Goal: Transaction & Acquisition: Purchase product/service

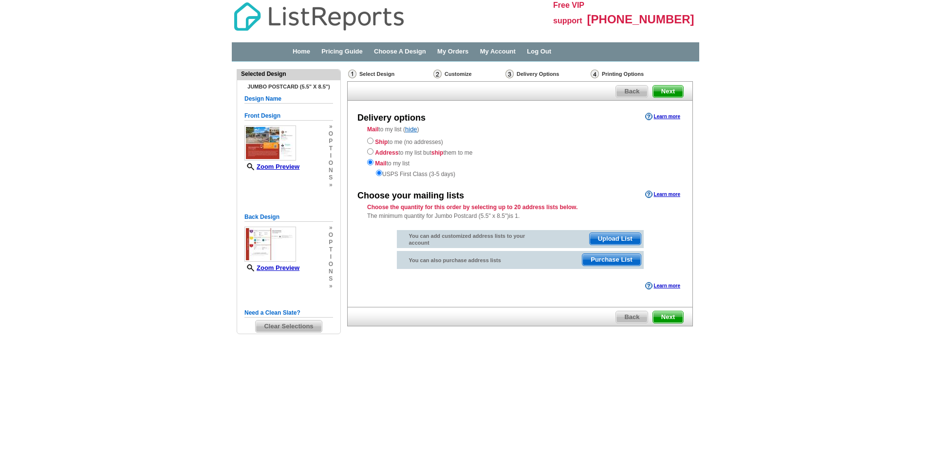
click at [616, 263] on span "Purchase List" at bounding box center [611, 260] width 58 height 12
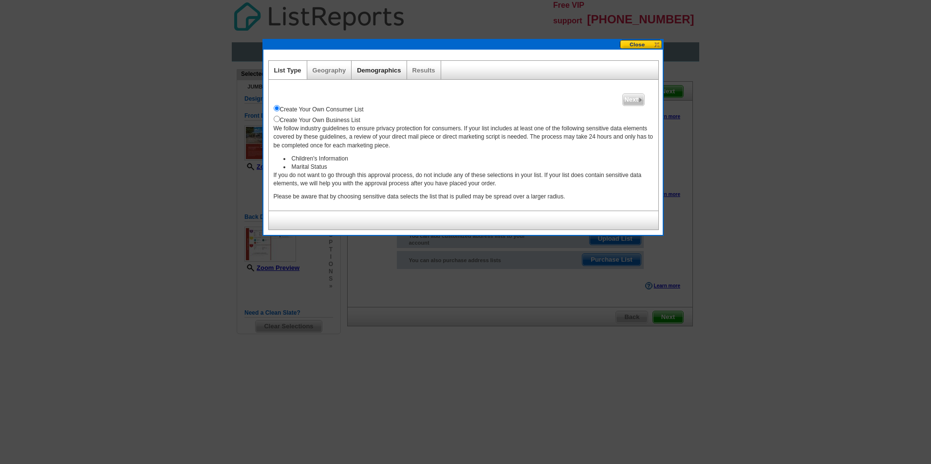
click at [376, 71] on link "Demographics" at bounding box center [379, 70] width 44 height 7
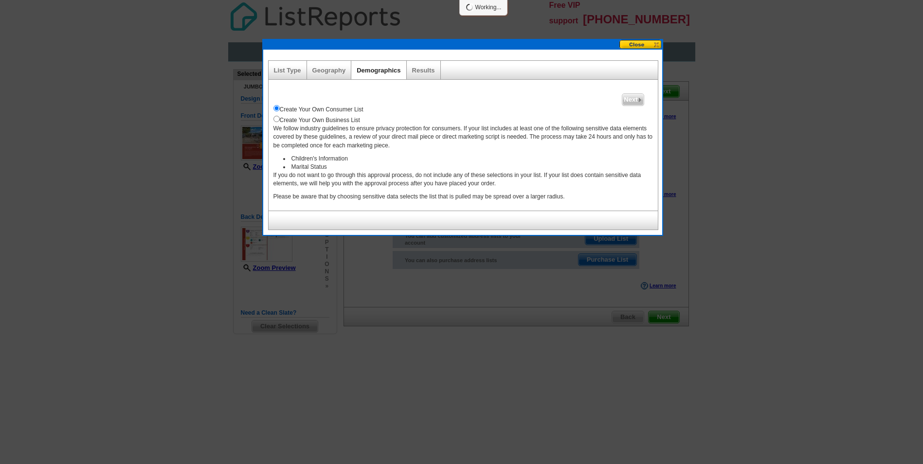
select select
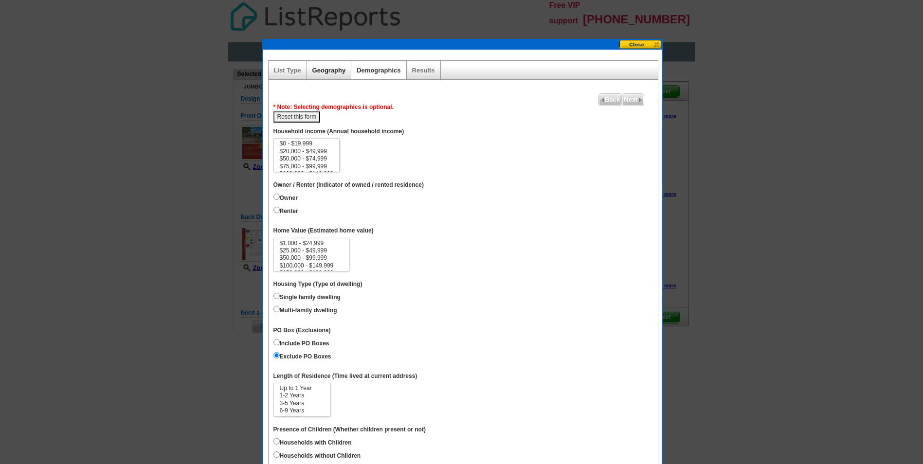
click at [338, 70] on link "Geography" at bounding box center [329, 70] width 34 height 7
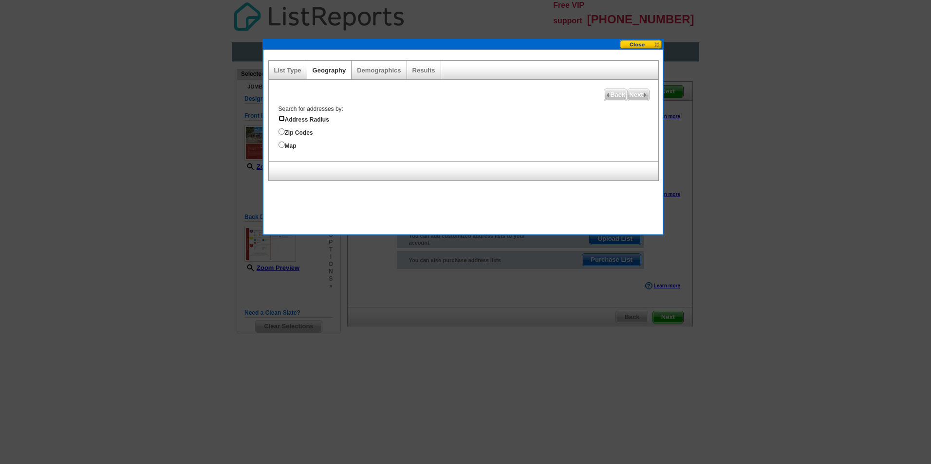
click at [280, 119] on input "Address Radius" at bounding box center [281, 118] width 6 height 6
radio input "true"
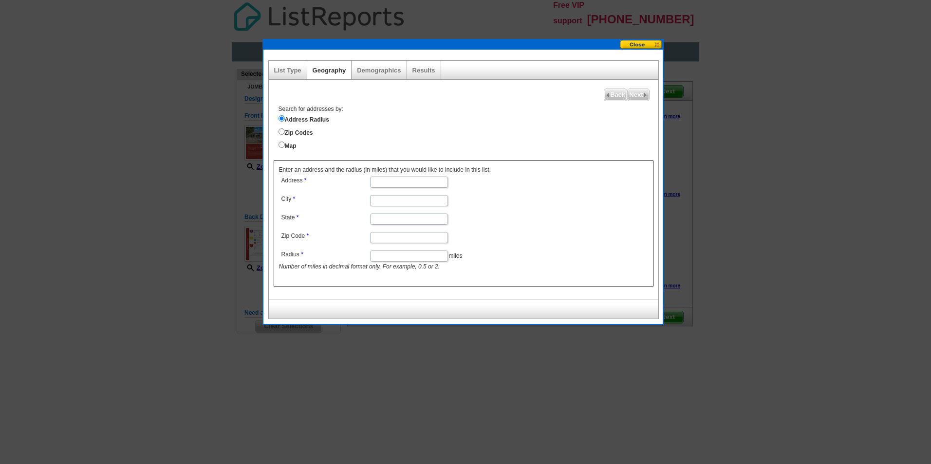
click at [389, 181] on input "Address" at bounding box center [409, 182] width 78 height 11
type input "12302 E Sutter Mill St Tucson AZ 85749"
click at [407, 202] on input "City" at bounding box center [409, 200] width 78 height 11
type input "Tucson"
type input "AZ"
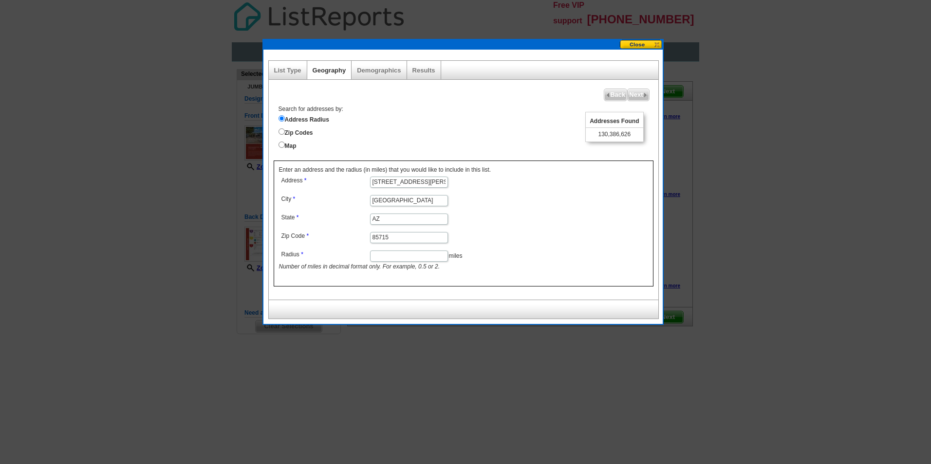
click at [402, 239] on input "85715" at bounding box center [409, 237] width 78 height 11
type input "85749"
click at [514, 202] on dd "Tucson" at bounding box center [408, 200] width 259 height 15
click at [373, 261] on input "Radius" at bounding box center [409, 256] width 78 height 11
type input "5"
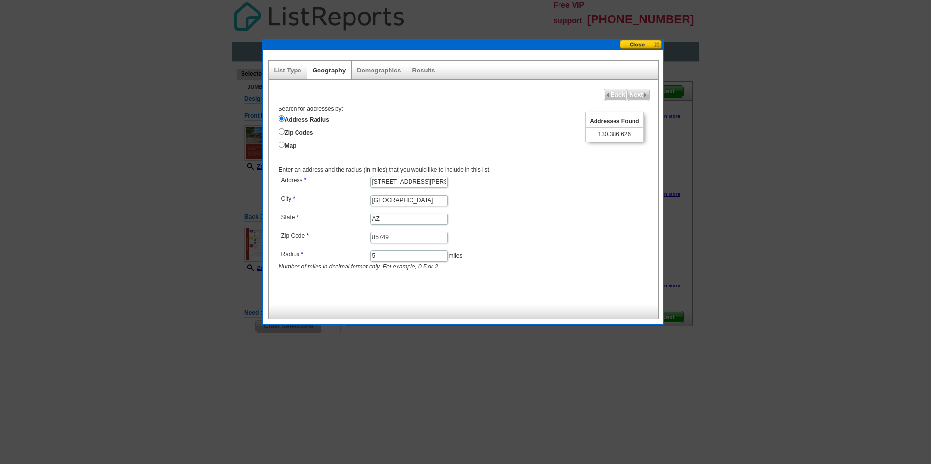
click at [500, 223] on dd "AZ" at bounding box center [408, 218] width 259 height 15
click at [633, 96] on span "Next" at bounding box center [637, 95] width 21 height 12
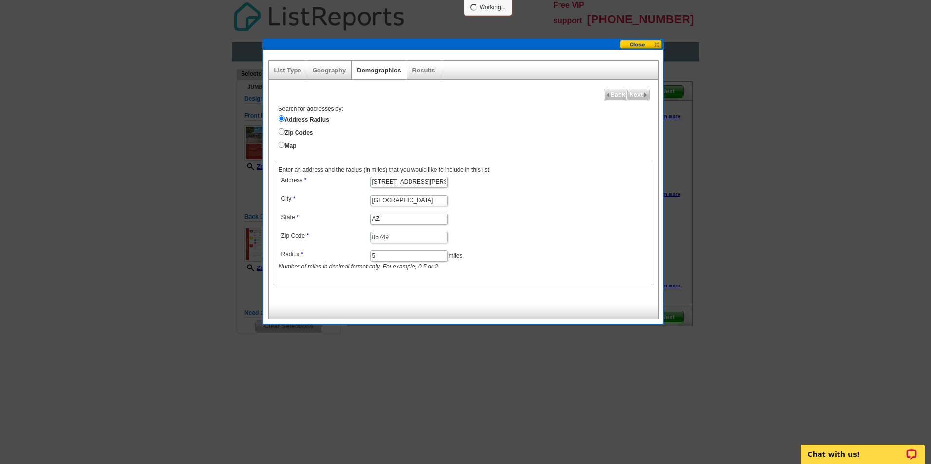
select select
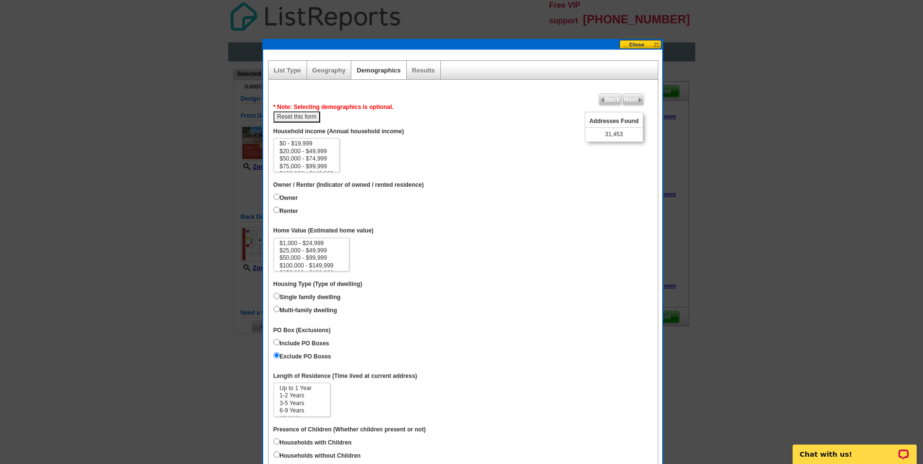
click at [292, 66] on div "List Type" at bounding box center [288, 70] width 38 height 18
click at [635, 98] on span "Next" at bounding box center [633, 100] width 21 height 12
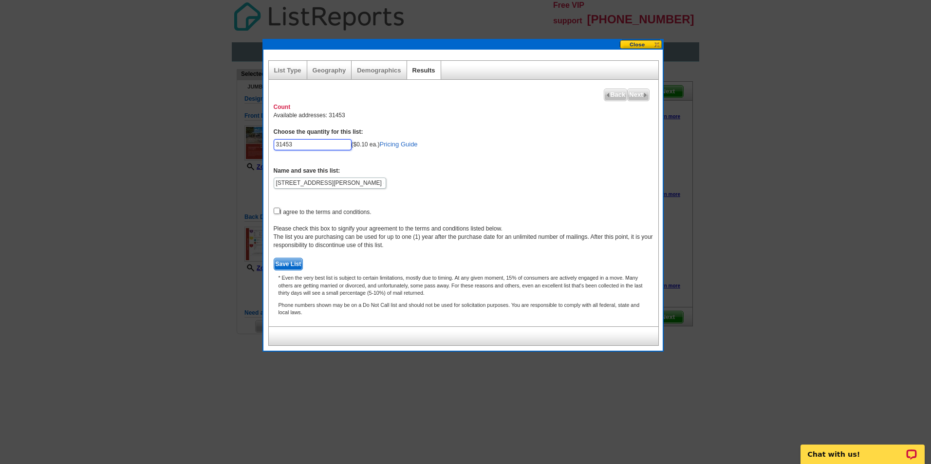
click at [300, 144] on input "31453" at bounding box center [313, 144] width 78 height 11
type input "3"
type input "5"
click at [396, 142] on link "Pricing Guide" at bounding box center [399, 144] width 38 height 7
click at [302, 143] on input "100" at bounding box center [313, 144] width 78 height 11
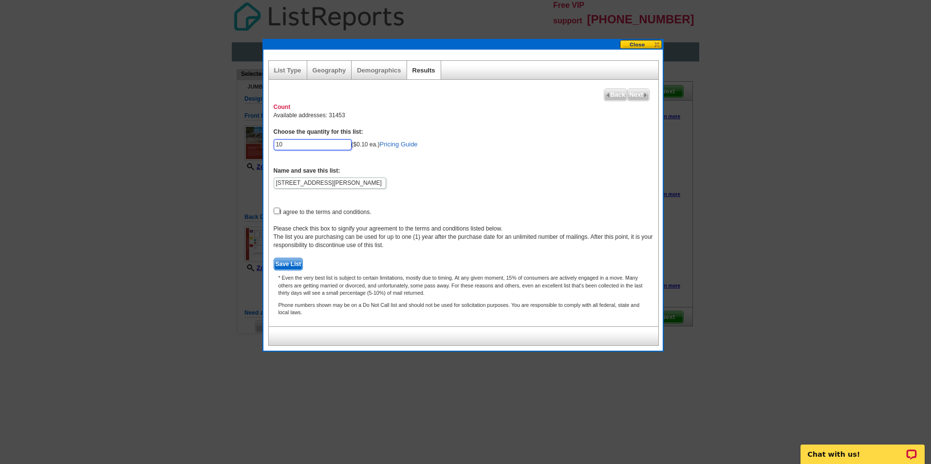
type input "1"
type input "50"
click at [276, 212] on input "checkbox" at bounding box center [277, 211] width 6 height 6
checkbox input "true"
click at [293, 261] on span "Save List" at bounding box center [288, 264] width 29 height 12
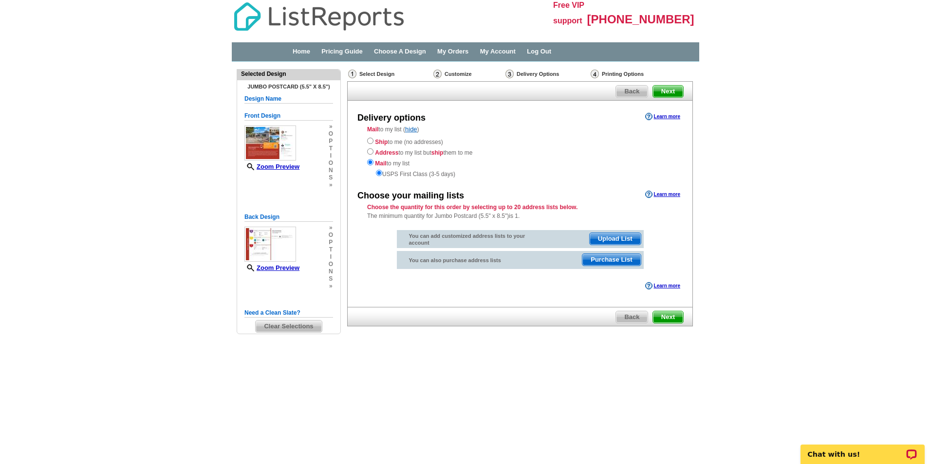
click at [667, 319] on span "Next" at bounding box center [668, 317] width 30 height 12
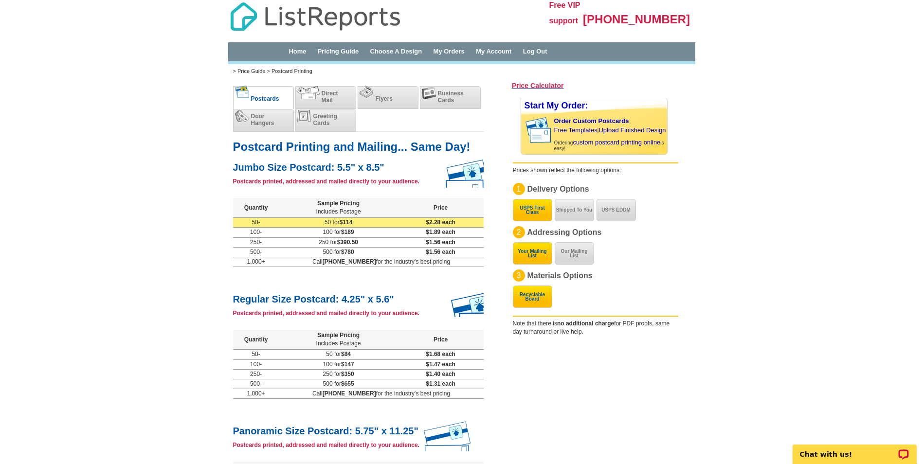
click at [362, 224] on td "50 for $114" at bounding box center [338, 223] width 119 height 10
click at [533, 85] on h3 "Price Calculator" at bounding box center [538, 85] width 52 height 9
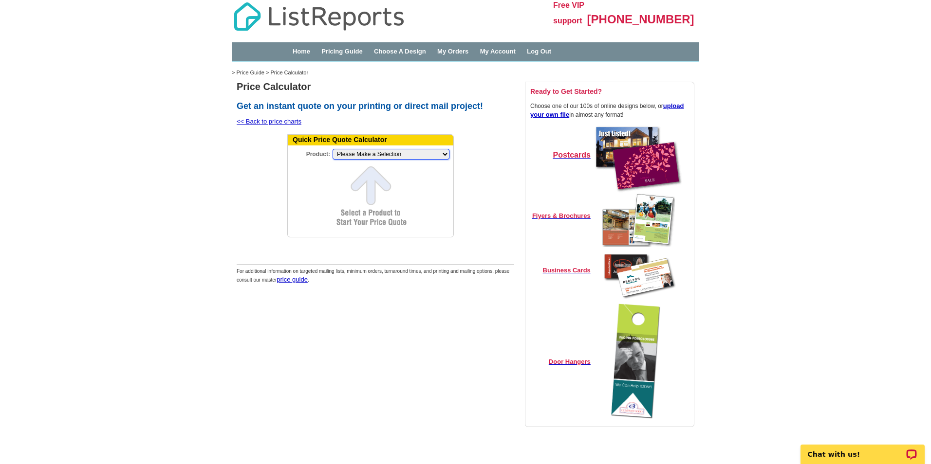
click at [446, 155] on select "Please Make a Selection Jumbo Postcard (5.5" x 8.5") Regular Postcard (4.25" x …" at bounding box center [390, 154] width 117 height 11
select select "2"
click at [332, 149] on select "Please Make a Selection Jumbo Postcard (5.5" x 8.5") Regular Postcard (4.25" x …" at bounding box center [390, 154] width 117 height 11
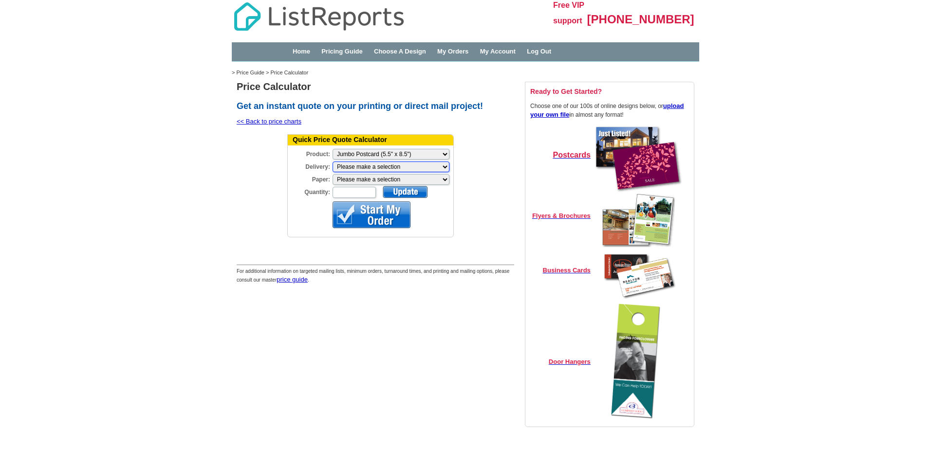
click at [444, 166] on select "Please make a selection Print + Address+USPS First Class Print-Only+Shipped To …" at bounding box center [390, 167] width 117 height 11
click at [441, 178] on select "Please make a selection Recyclable Board Magnetic Stock" at bounding box center [390, 179] width 117 height 11
select select "3"
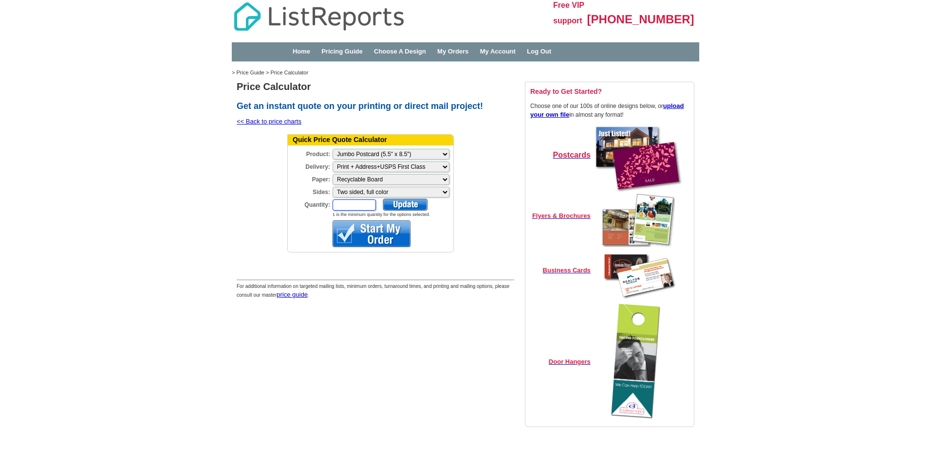
click at [372, 203] on input "Quantity:" at bounding box center [353, 205] width 43 height 11
click at [409, 206] on div at bounding box center [405, 205] width 45 height 12
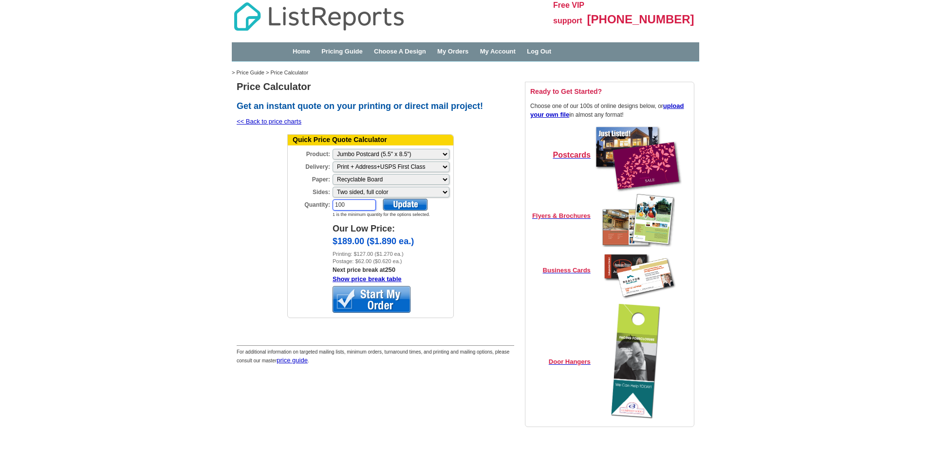
click at [352, 206] on input "100" at bounding box center [353, 205] width 43 height 11
type input "1"
type input "50"
click at [418, 204] on div at bounding box center [405, 205] width 45 height 12
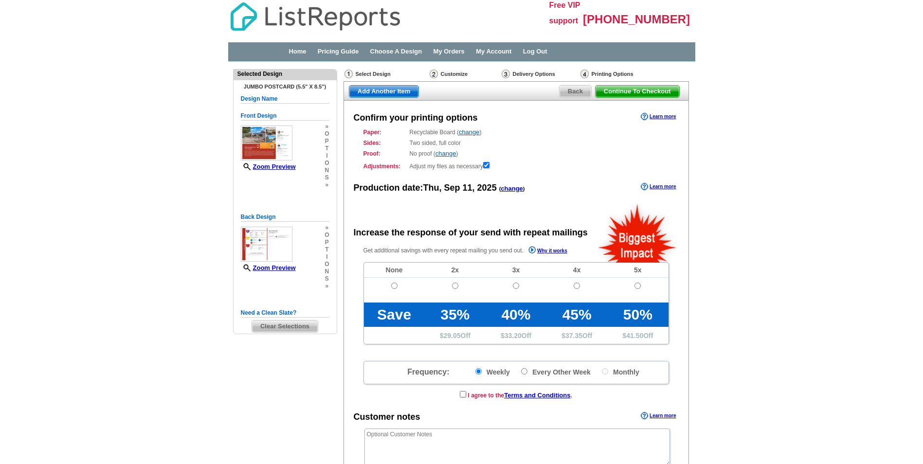
radio input "false"
click at [446, 155] on link "change" at bounding box center [446, 153] width 21 height 7
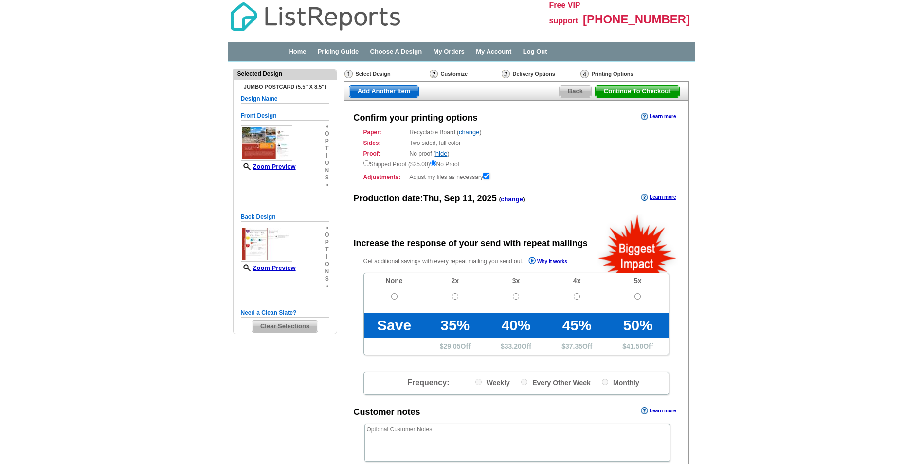
click at [445, 166] on div "Shipped Proof ($25.00) No Proof" at bounding box center [517, 163] width 306 height 11
click at [443, 153] on link "hide" at bounding box center [442, 153] width 12 height 7
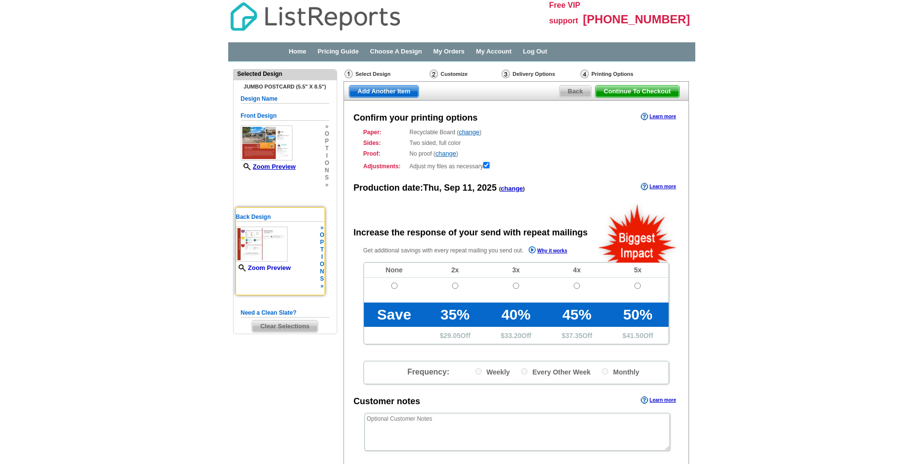
click at [285, 266] on link "Zoom Preview" at bounding box center [263, 267] width 55 height 7
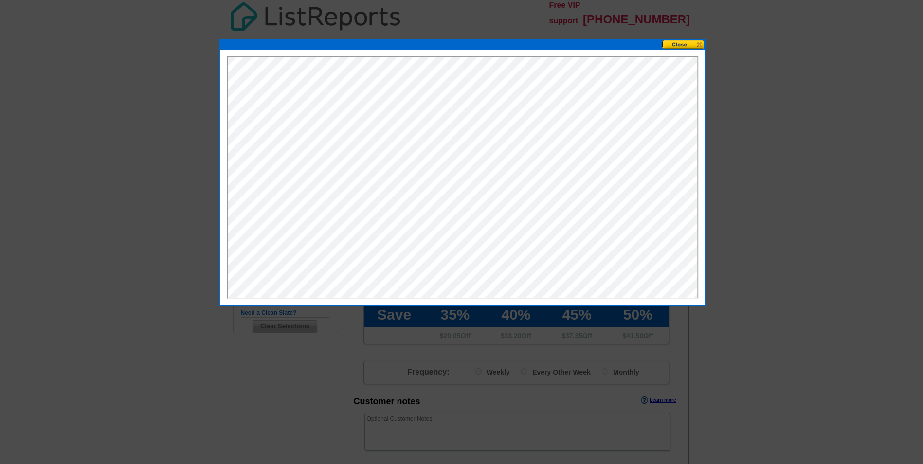
click at [678, 45] on button at bounding box center [683, 44] width 43 height 9
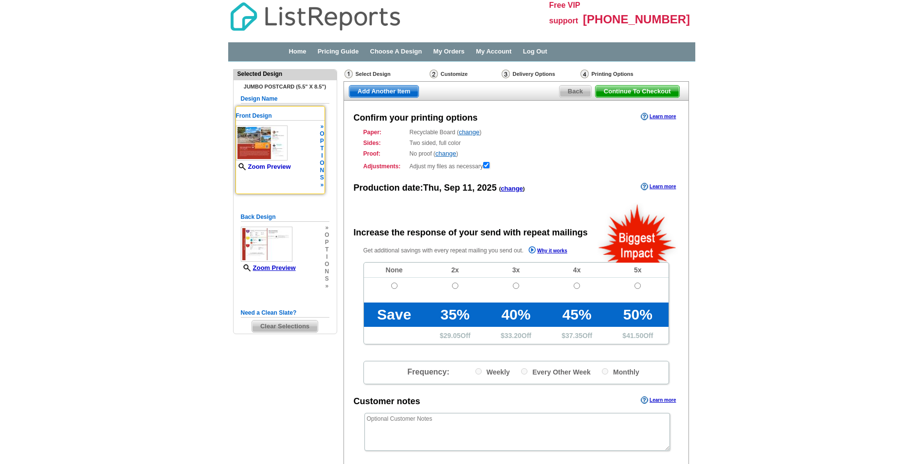
click at [261, 166] on link "Zoom Preview" at bounding box center [263, 166] width 55 height 7
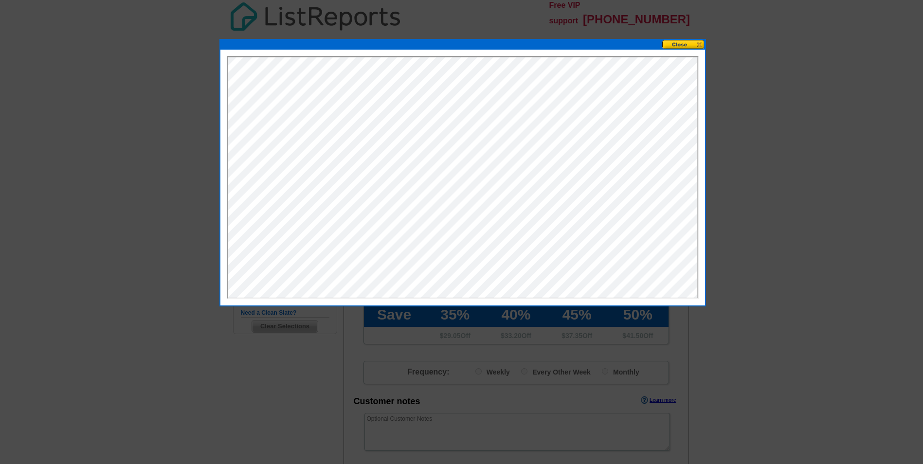
click at [685, 43] on button at bounding box center [683, 44] width 43 height 9
